Goal: Information Seeking & Learning: Learn about a topic

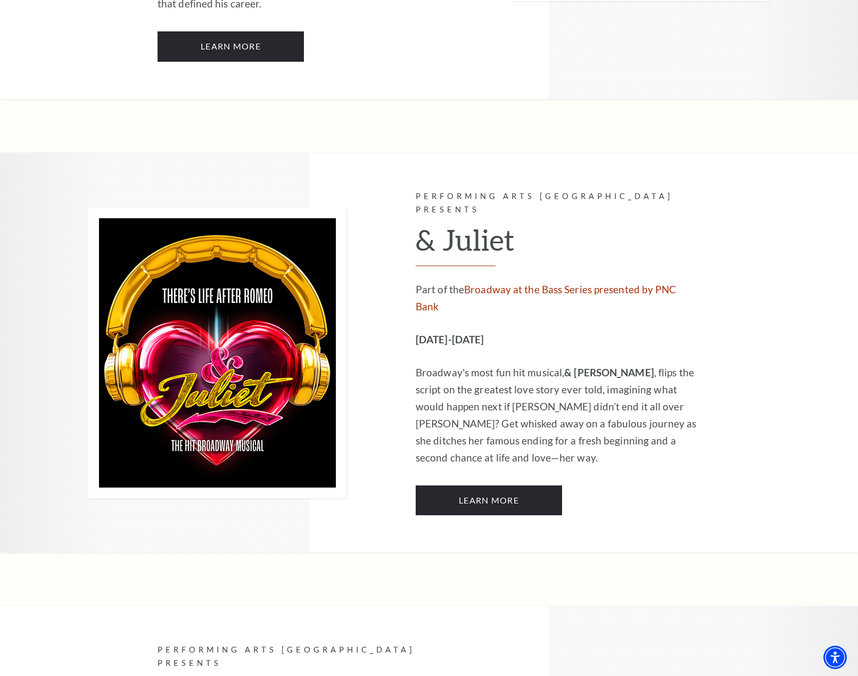
scroll to position [3024, 0]
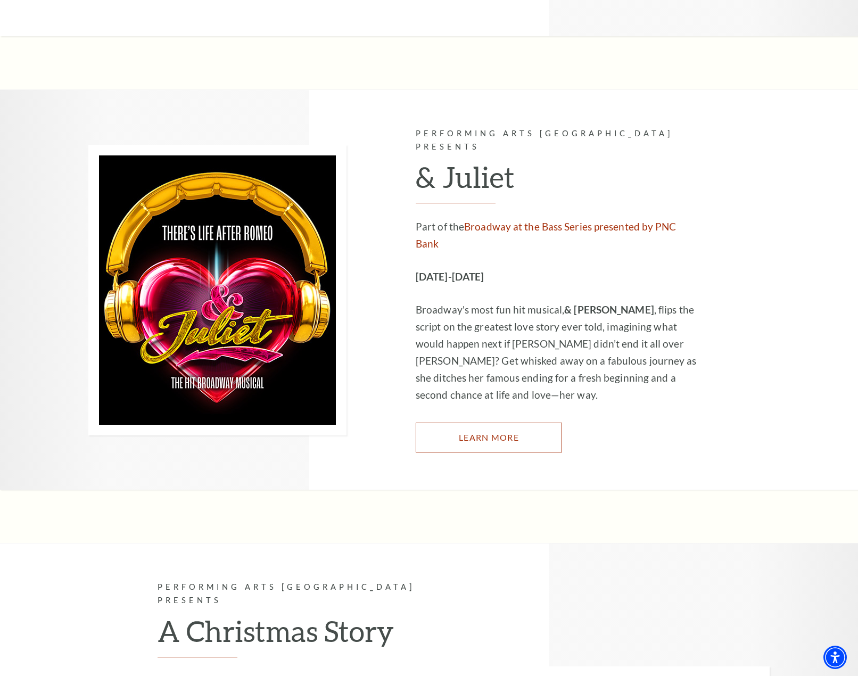
click at [516, 423] on link "Learn More" at bounding box center [489, 438] width 146 height 30
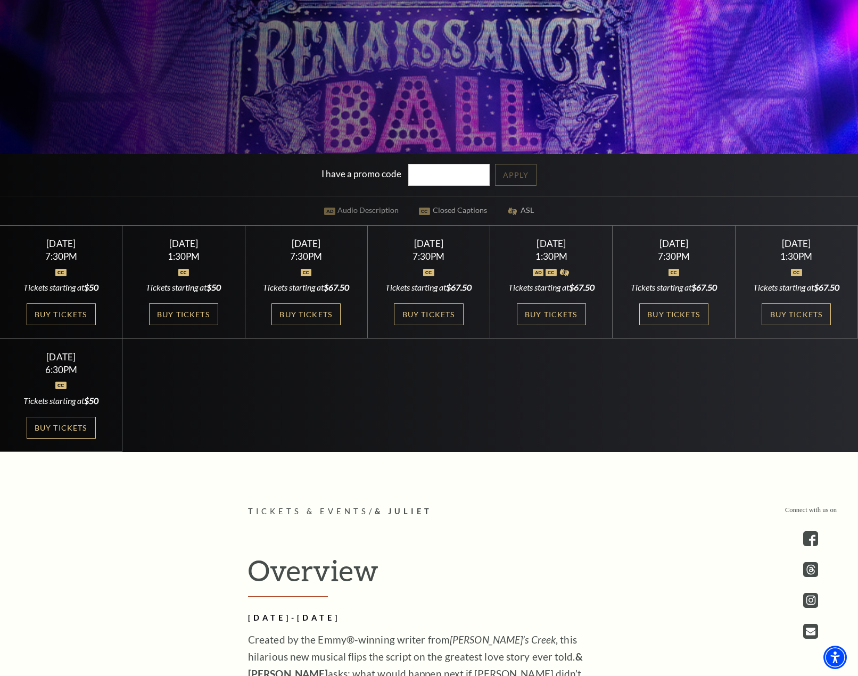
scroll to position [372, 0]
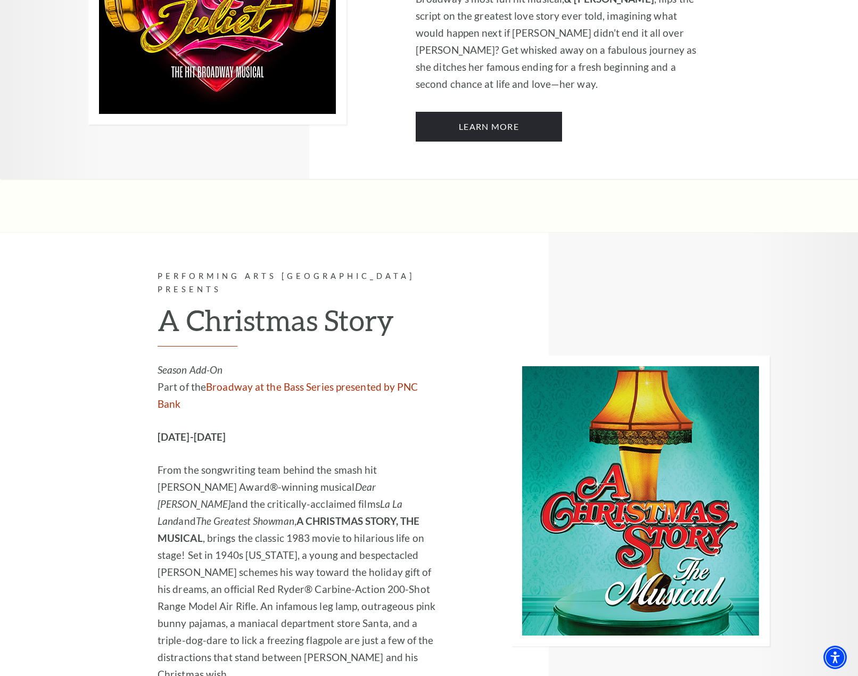
scroll to position [3343, 0]
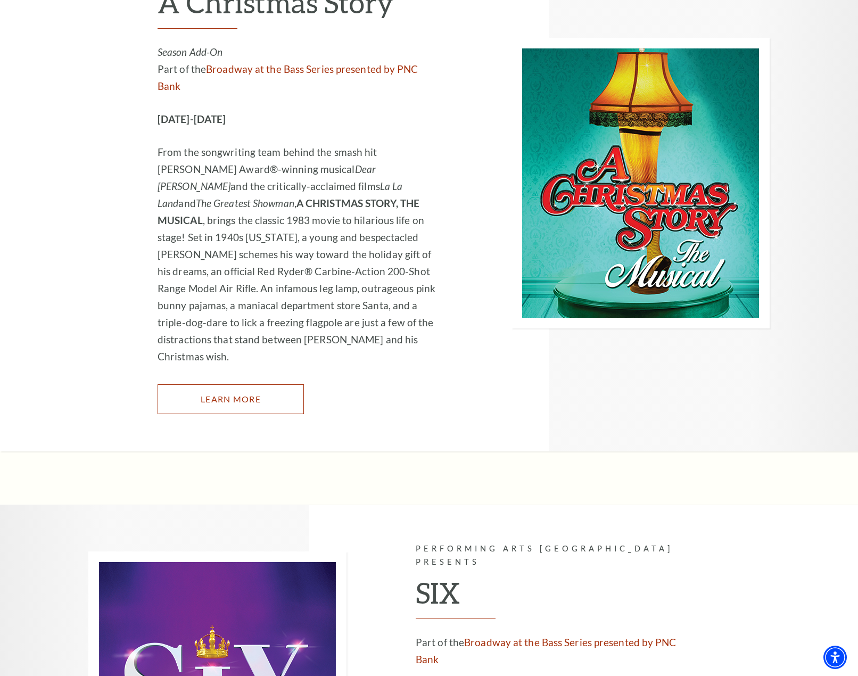
scroll to position [3769, 0]
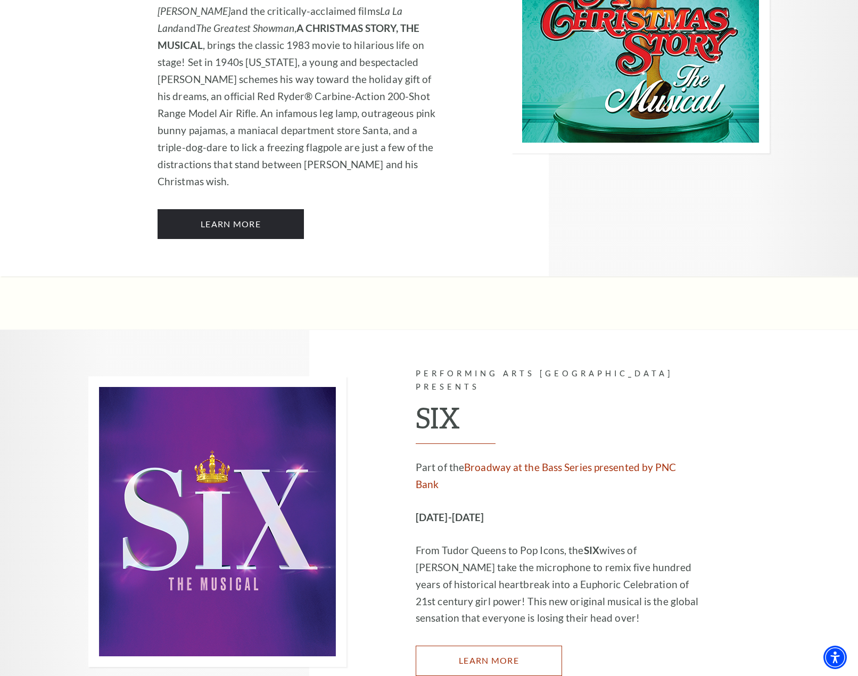
scroll to position [4247, 0]
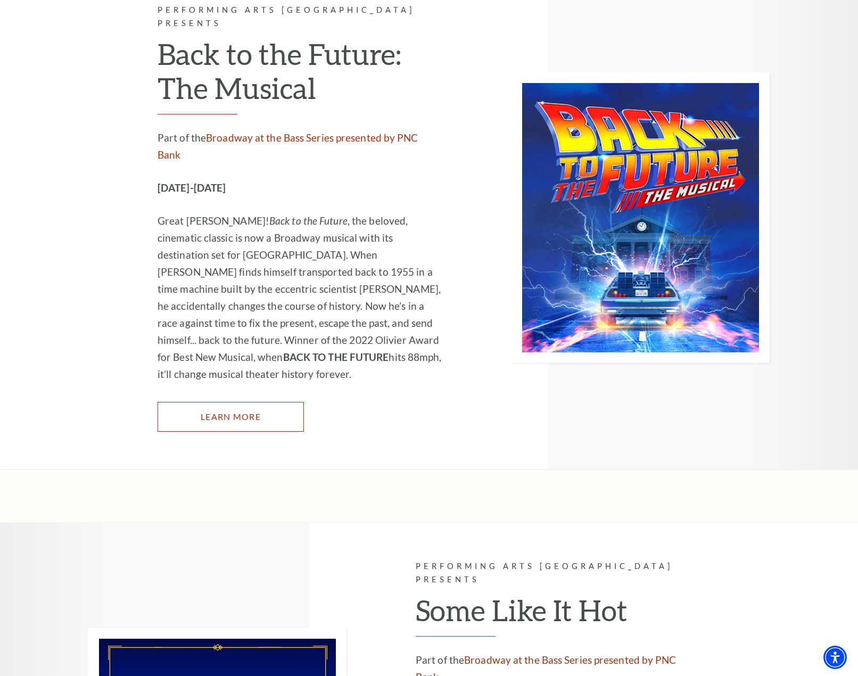
scroll to position [4673, 0]
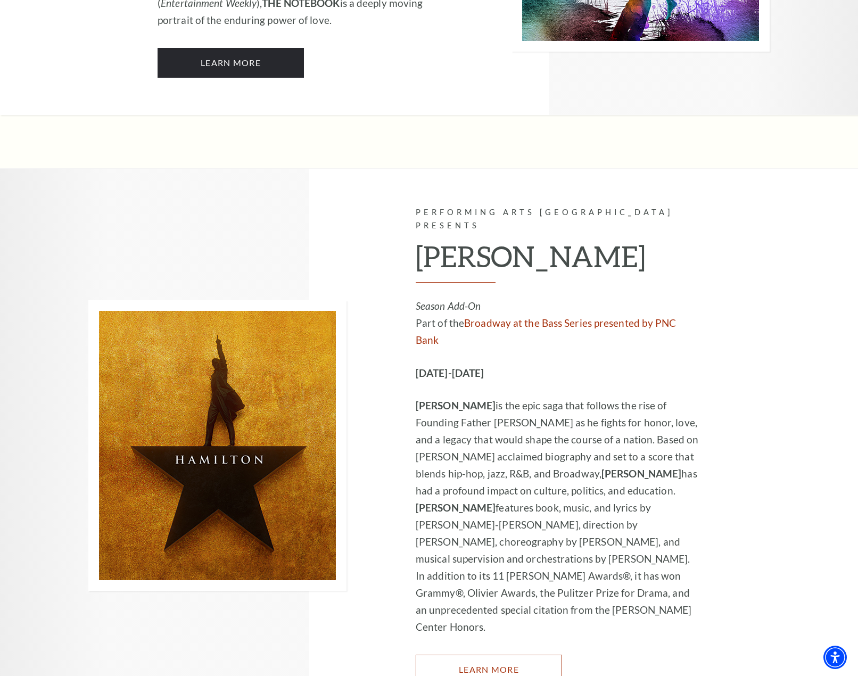
scroll to position [7387, 0]
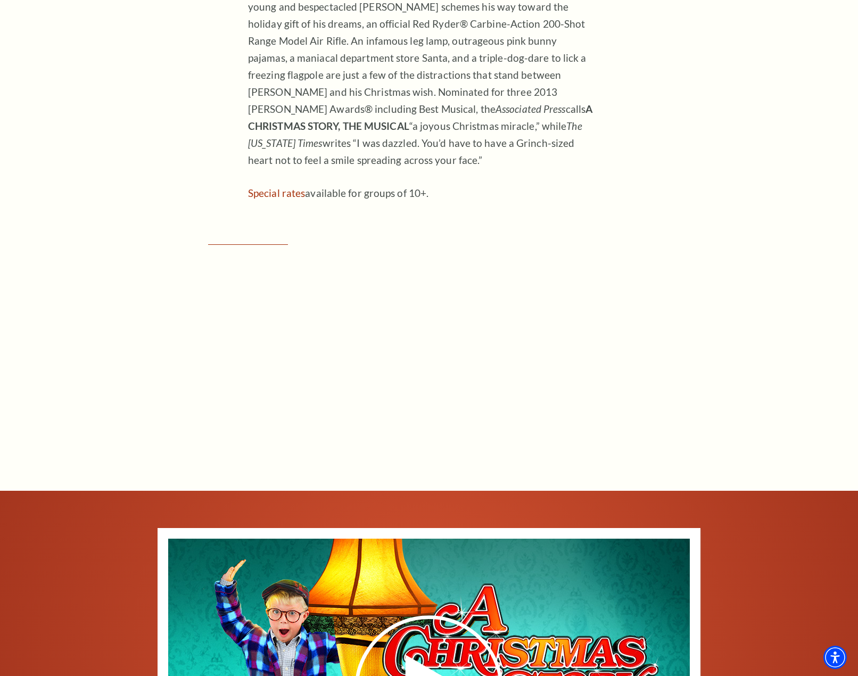
scroll to position [958, 0]
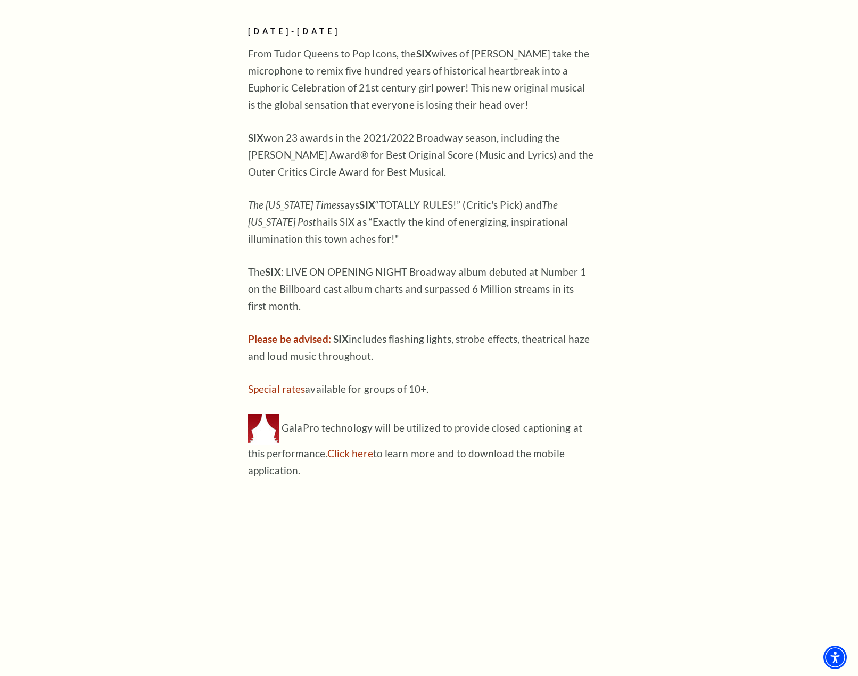
scroll to position [1117, 0]
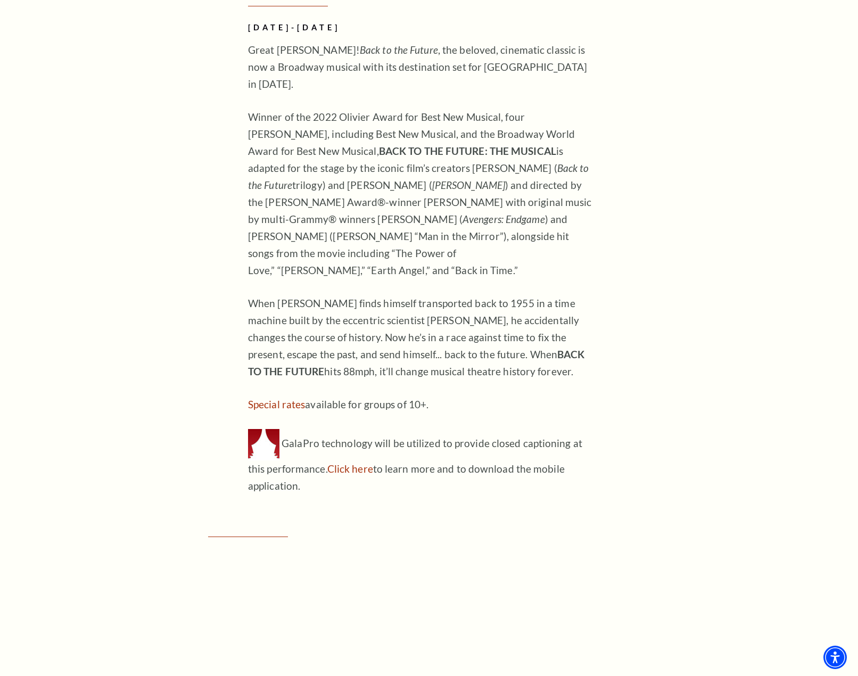
scroll to position [958, 0]
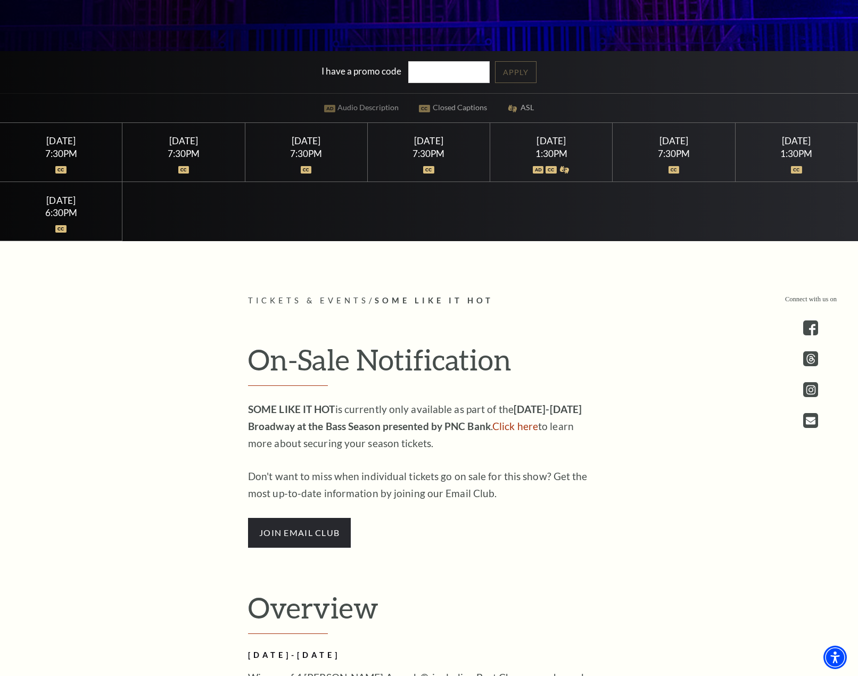
scroll to position [479, 0]
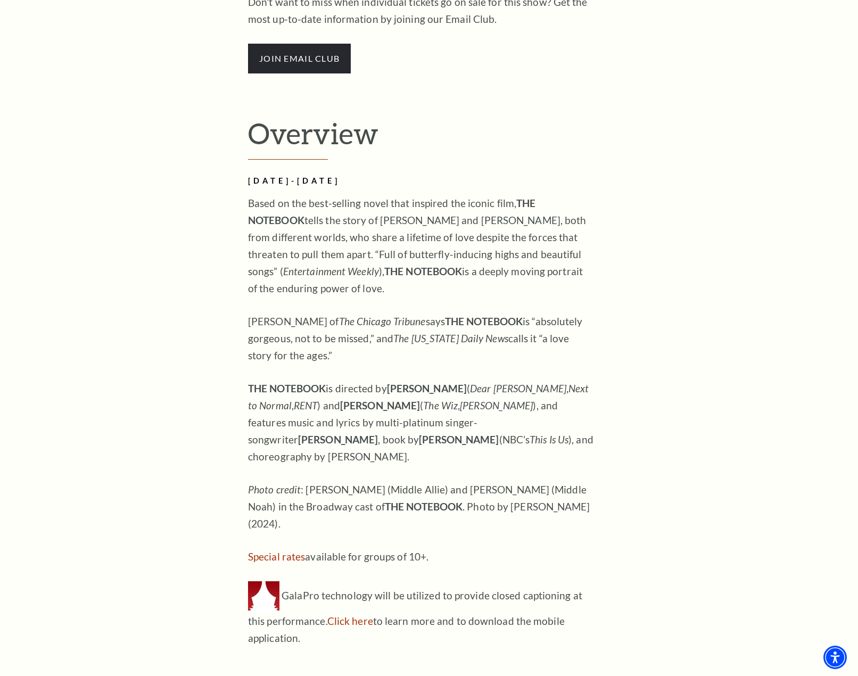
scroll to position [958, 0]
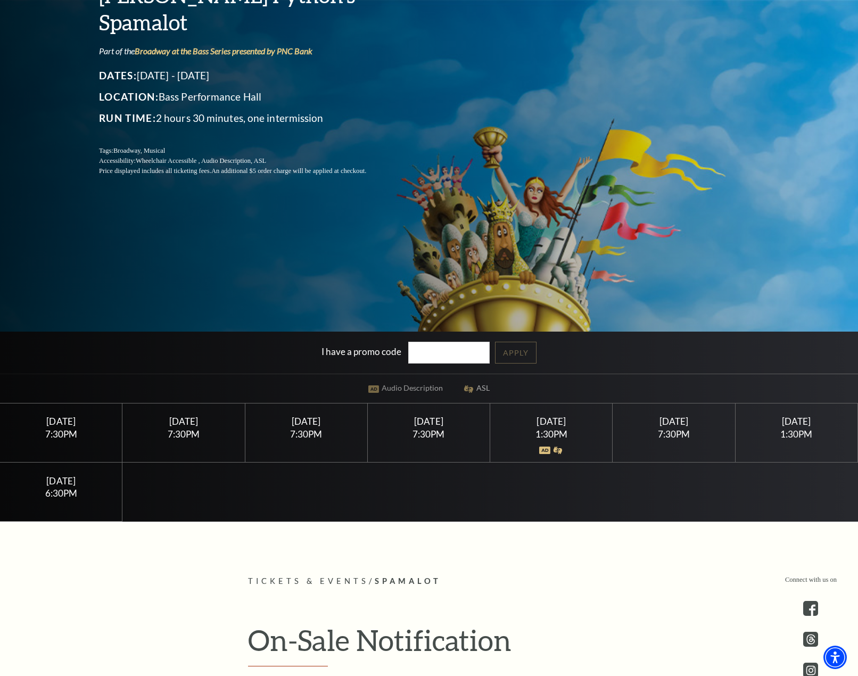
scroll to position [53, 0]
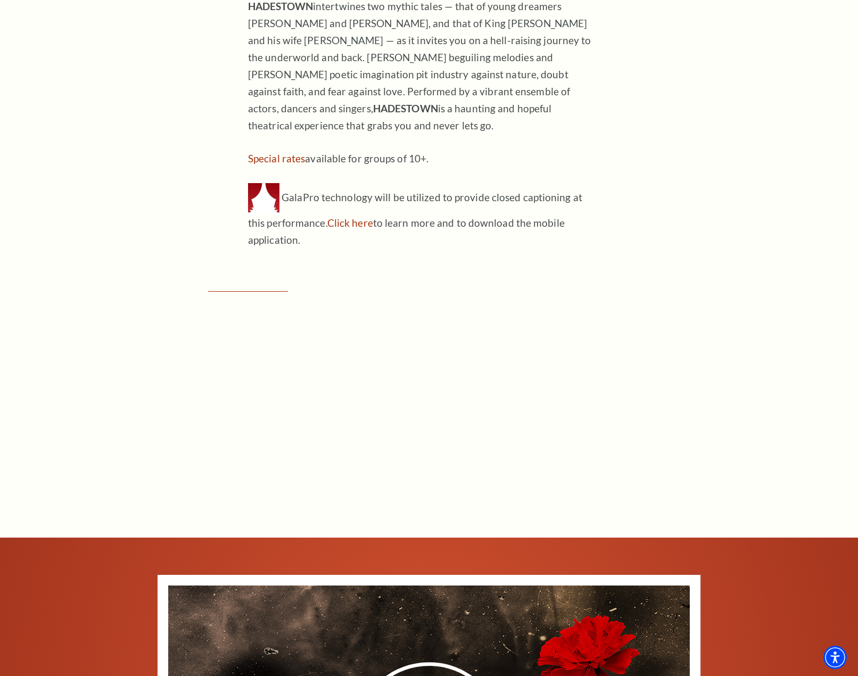
scroll to position [1277, 0]
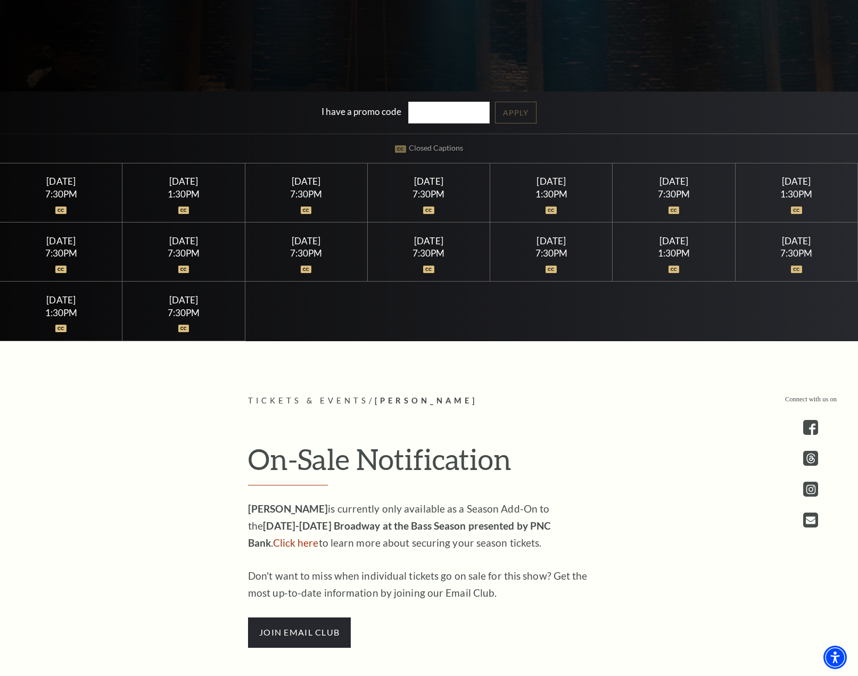
scroll to position [426, 0]
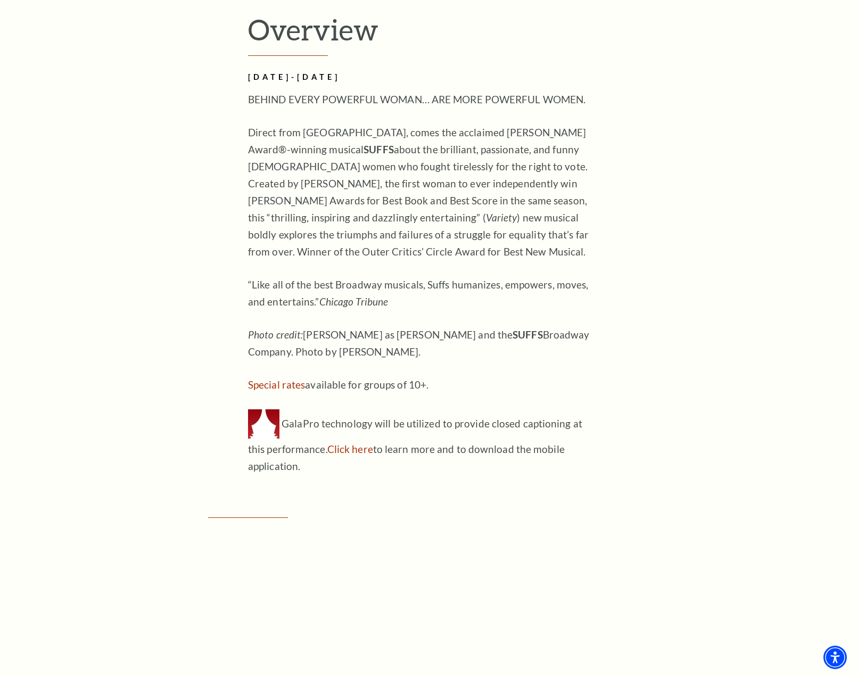
scroll to position [1064, 0]
